Goal: Task Accomplishment & Management: Manage account settings

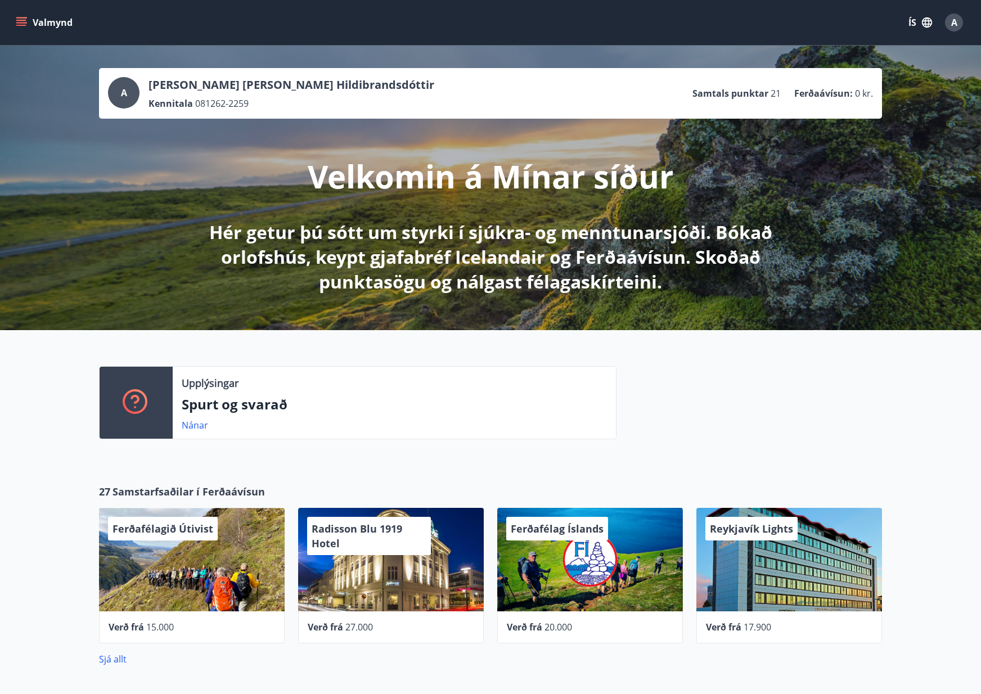
click at [914, 387] on div "Upplýsingar Spurt og svarað Nánar" at bounding box center [490, 398] width 981 height 136
click at [19, 22] on icon "menu" at bounding box center [21, 22] width 11 height 11
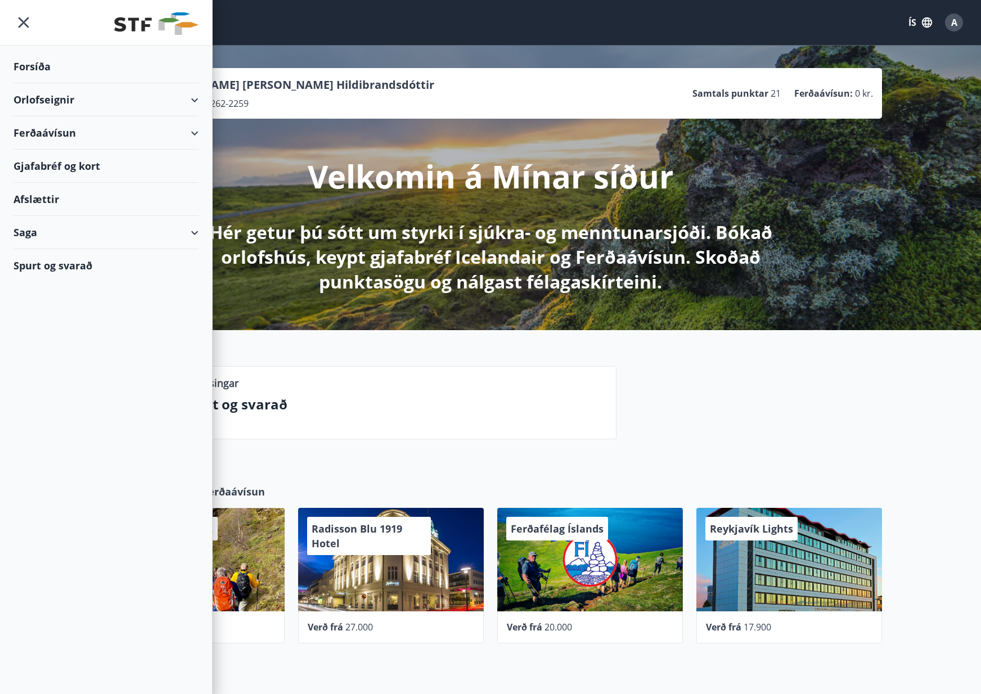
click at [814, 387] on div at bounding box center [750, 407] width 266 height 82
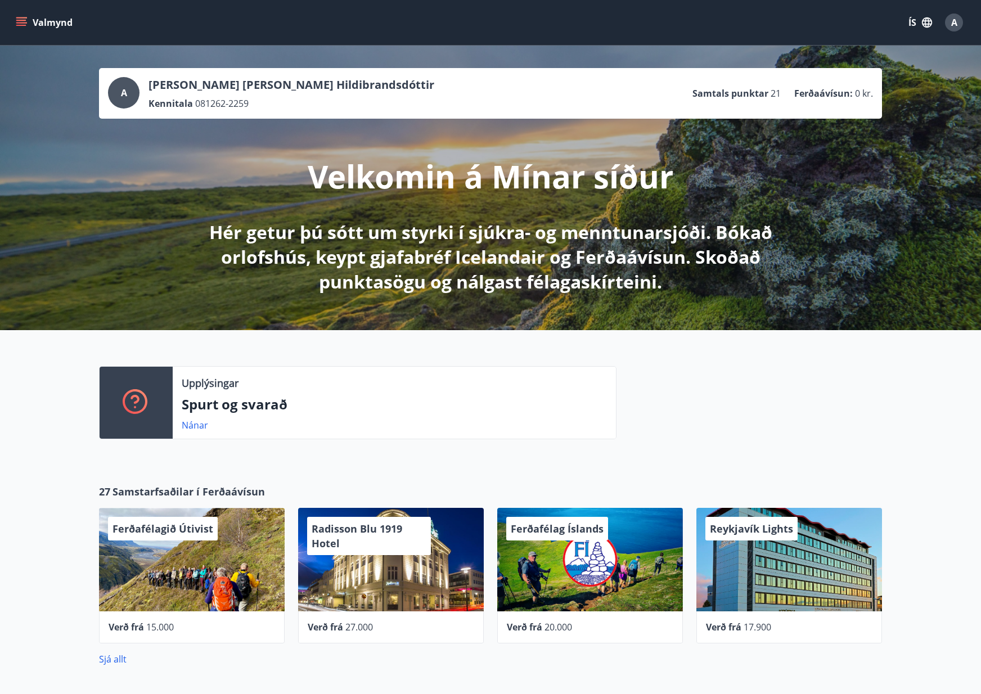
click at [954, 25] on span "A" at bounding box center [955, 22] width 6 height 12
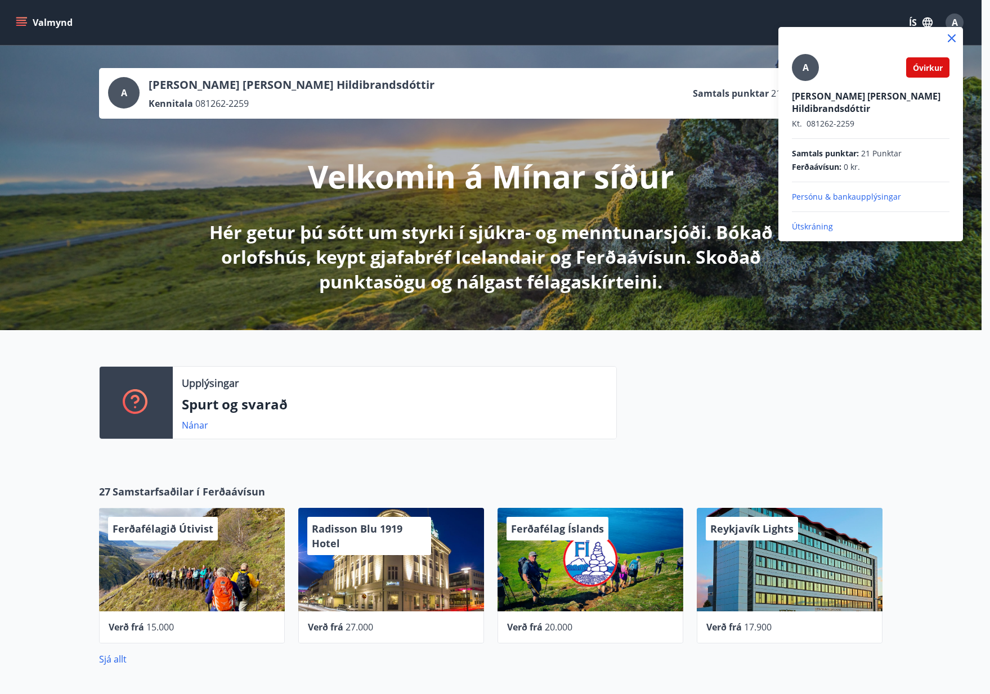
click at [809, 221] on p "Útskráning" at bounding box center [871, 226] width 158 height 11
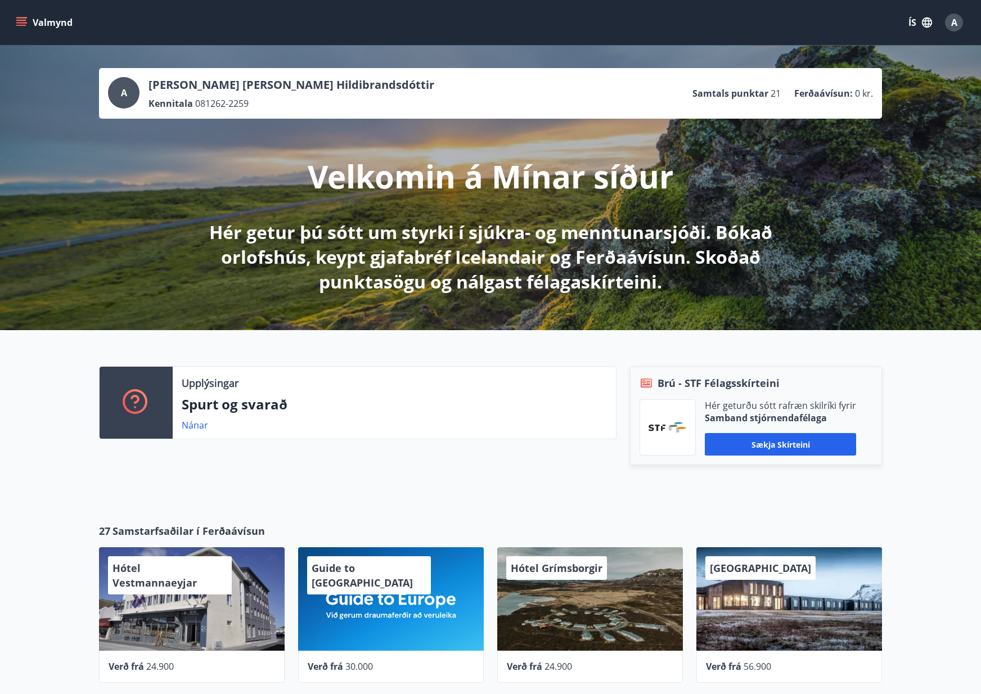
click at [19, 21] on icon "menu" at bounding box center [21, 20] width 10 height 1
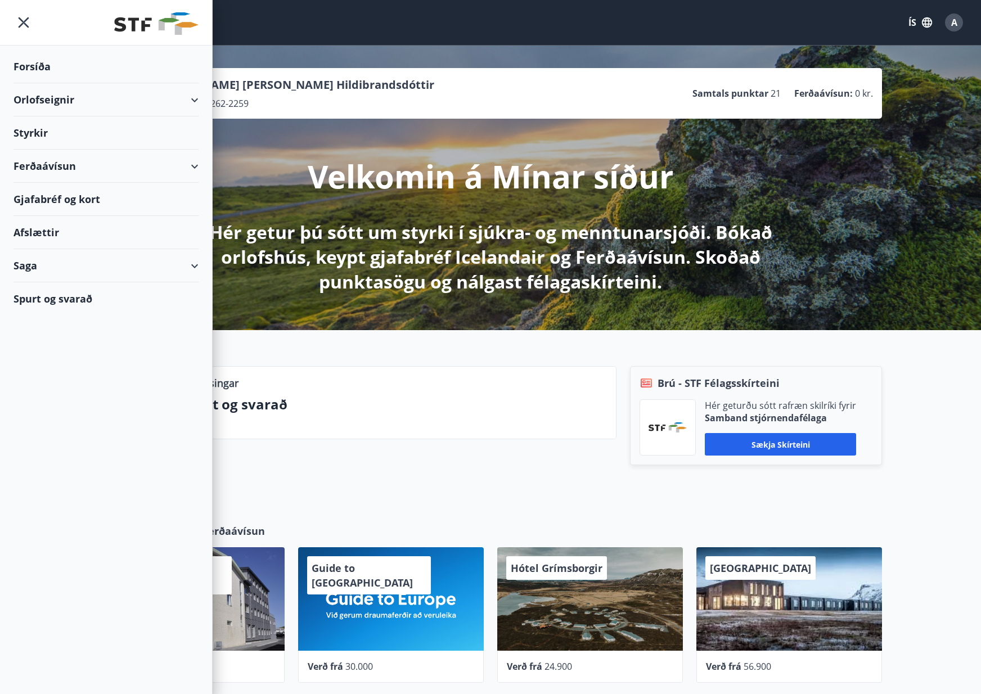
click at [936, 502] on div "Upplýsingar Spurt og svarað Nánar Brú - STF Félagsskírteini Hér geturðu sótt ra…" at bounding box center [490, 418] width 981 height 176
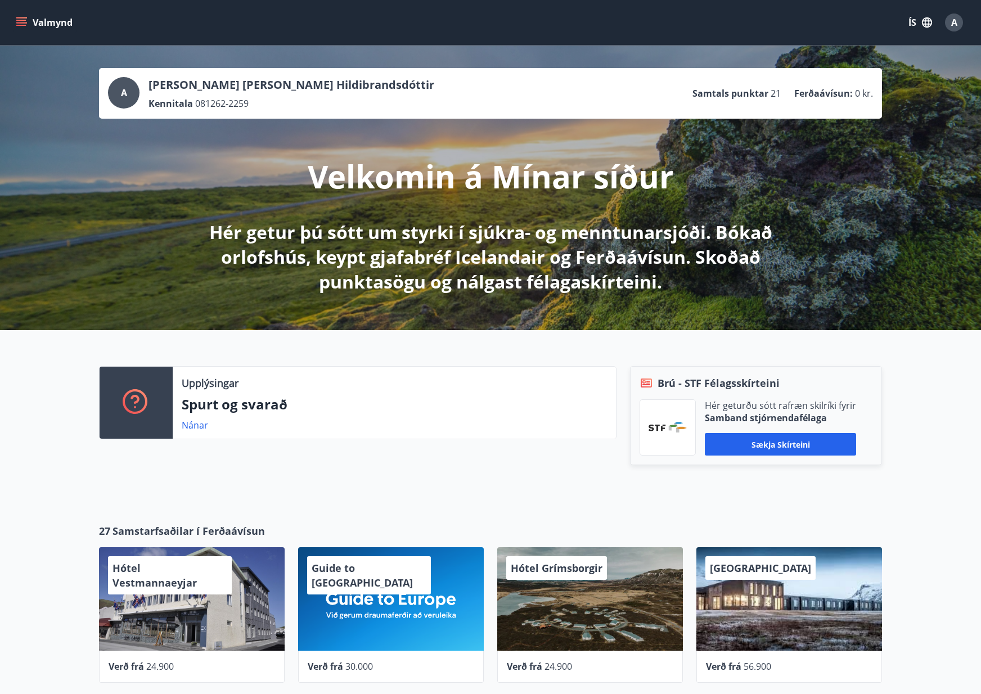
drag, startPoint x: 944, startPoint y: 458, endPoint x: 909, endPoint y: 460, distance: 35.0
click at [944, 458] on div "Upplýsingar Spurt og svarað Nánar Brú - STF Félagsskírteini Hér geturðu sótt ra…" at bounding box center [490, 418] width 981 height 176
click at [961, 26] on div "A" at bounding box center [954, 23] width 18 height 18
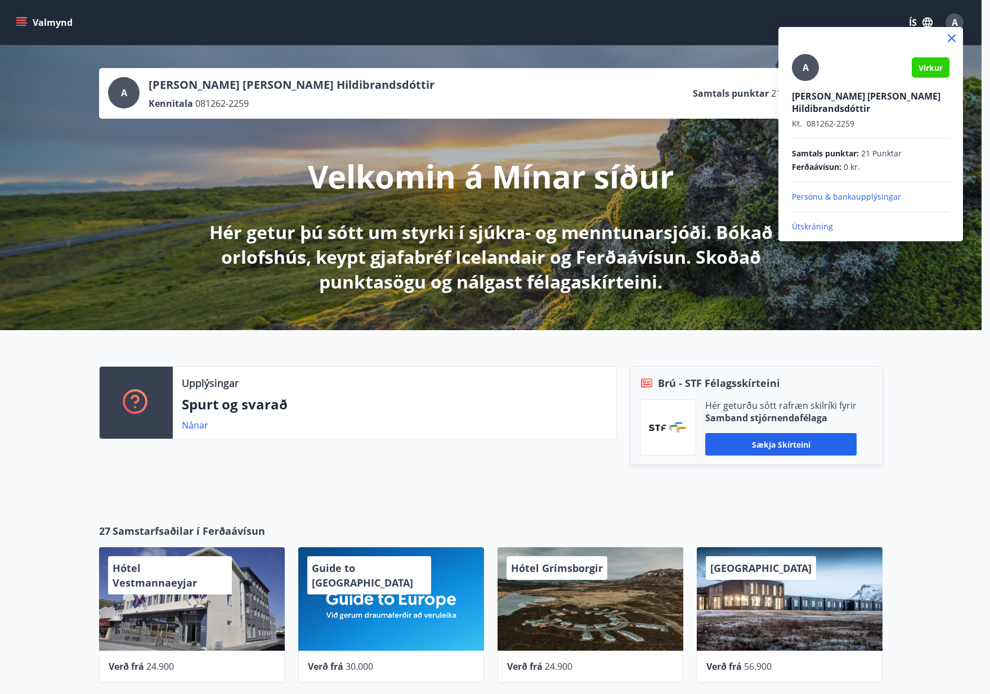
click at [809, 221] on p "Útskráning" at bounding box center [871, 226] width 158 height 11
